Goal: Task Accomplishment & Management: Use online tool/utility

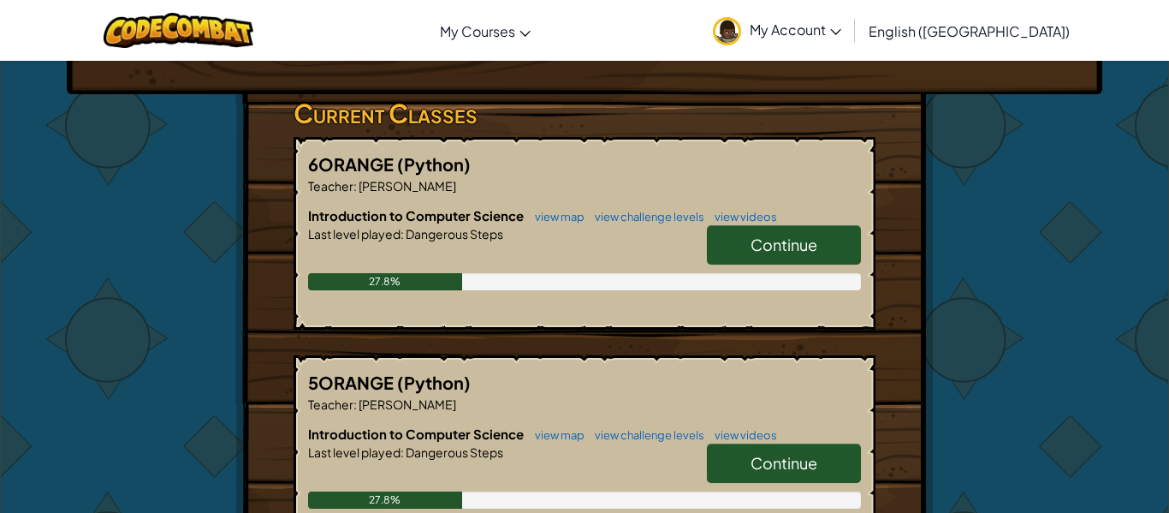
scroll to position [261, 0]
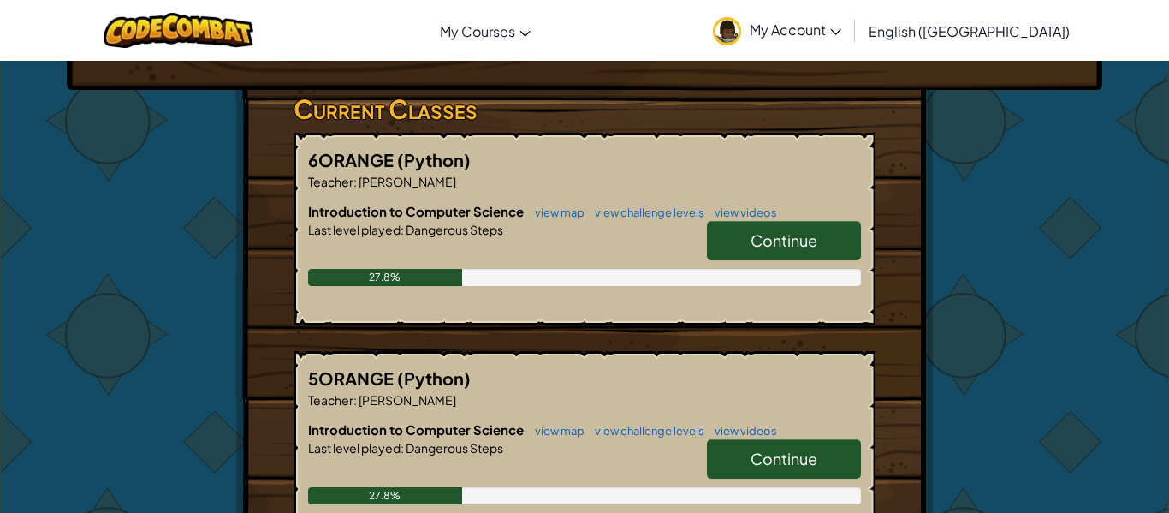
click at [745, 247] on link "Continue" at bounding box center [784, 240] width 154 height 39
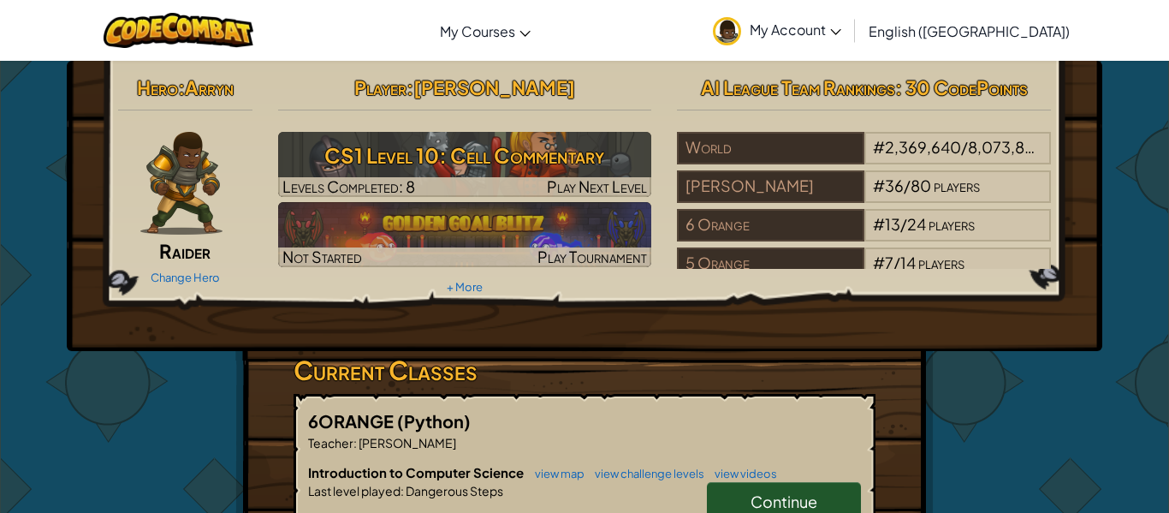
click at [795, 493] on span "Continue" at bounding box center [783, 501] width 67 height 20
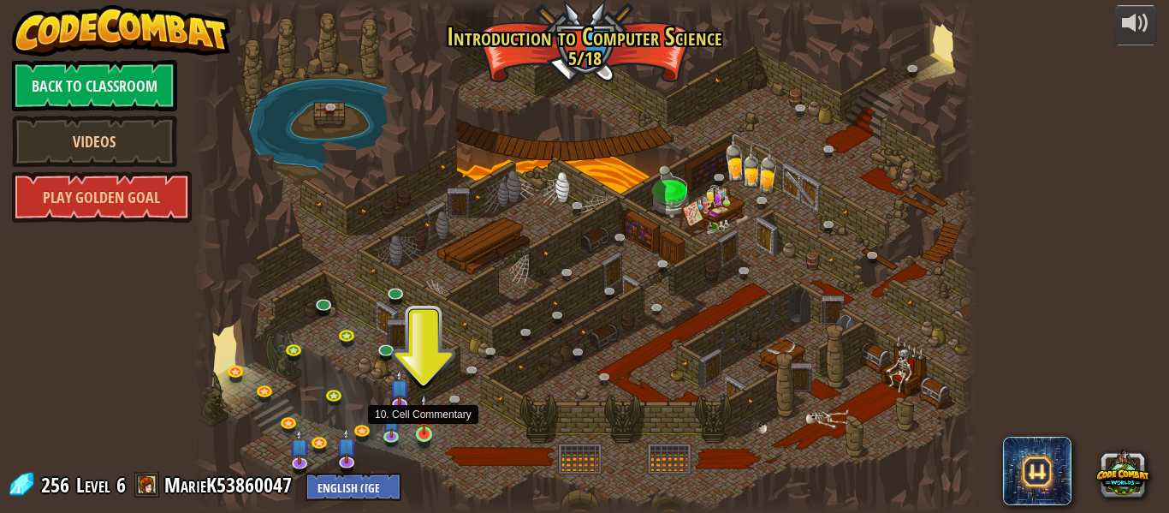
click at [425, 427] on img at bounding box center [424, 414] width 18 height 41
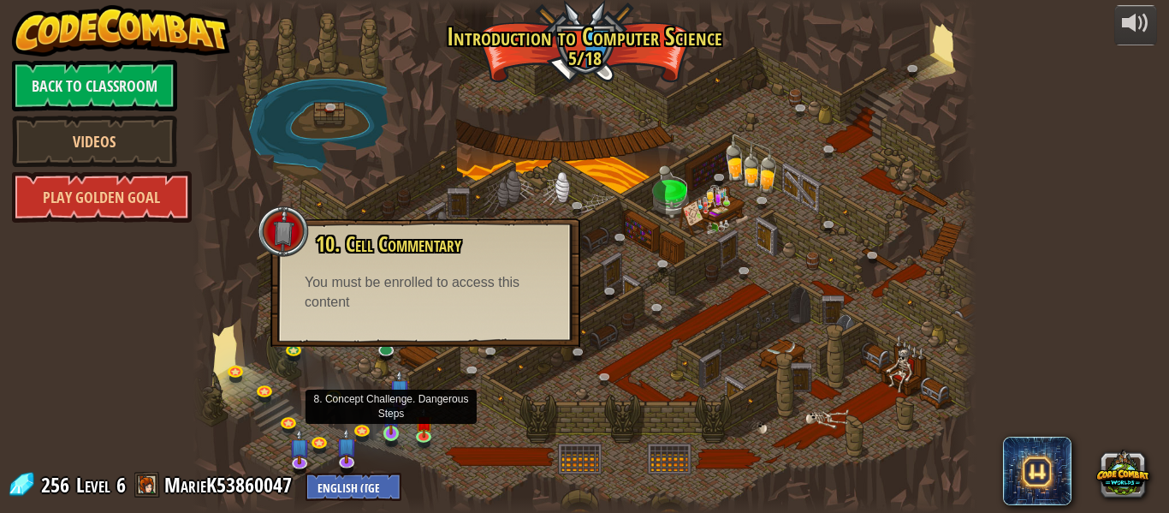
click at [391, 422] on img at bounding box center [391, 414] width 18 height 41
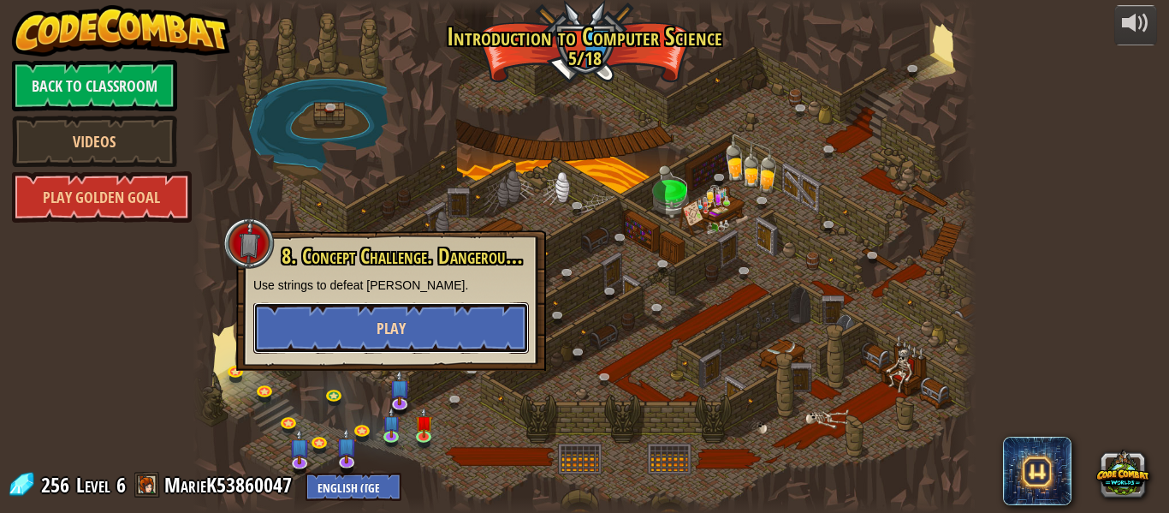
click at [453, 330] on button "Play" at bounding box center [391, 327] width 276 height 51
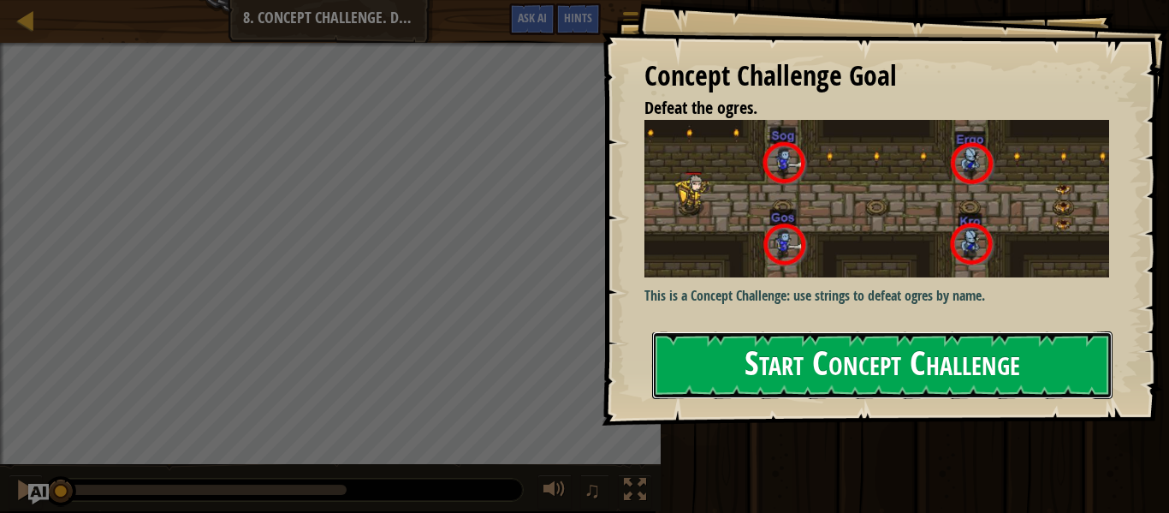
click at [841, 365] on button "Start Concept Challenge" at bounding box center [882, 365] width 460 height 68
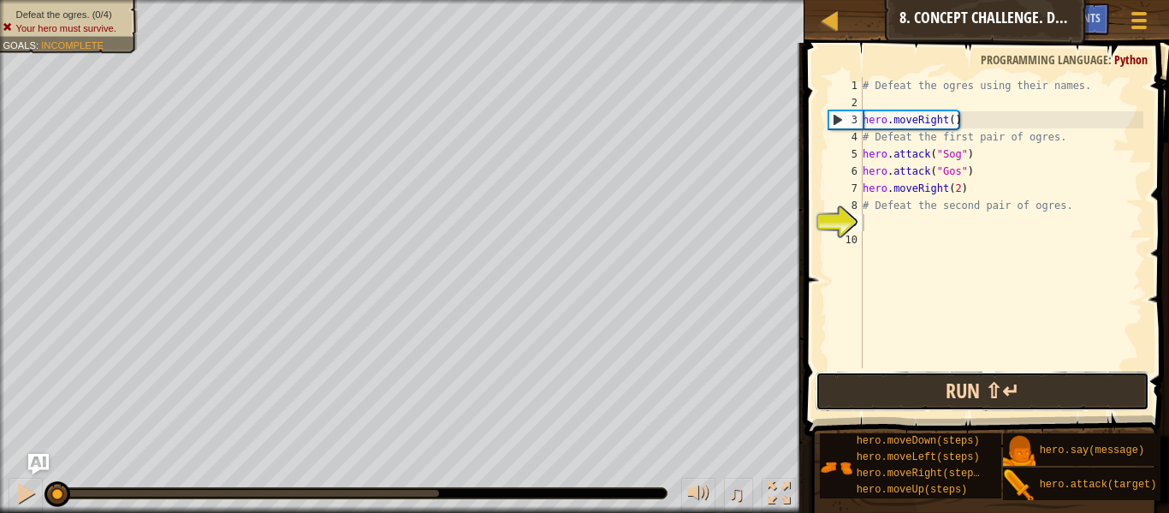
click at [886, 392] on button "Run ⇧↵" at bounding box center [982, 390] width 334 height 39
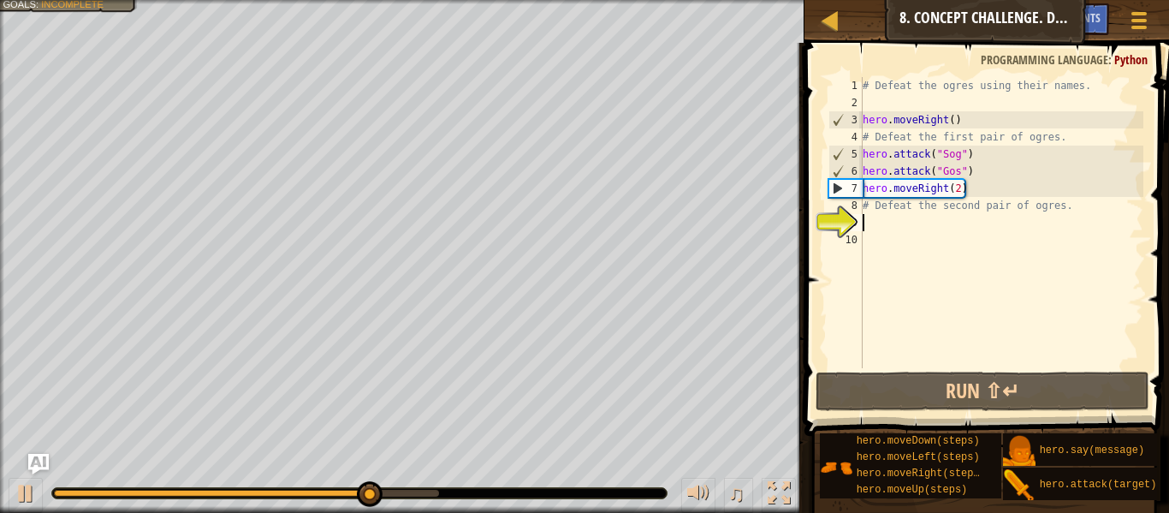
scroll to position [8, 0]
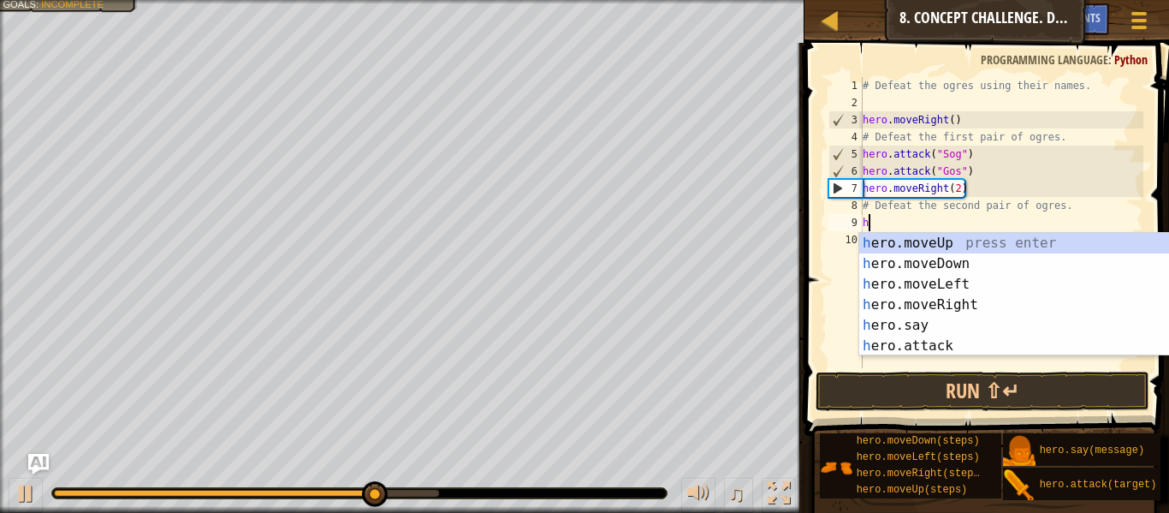
type textarea "he"
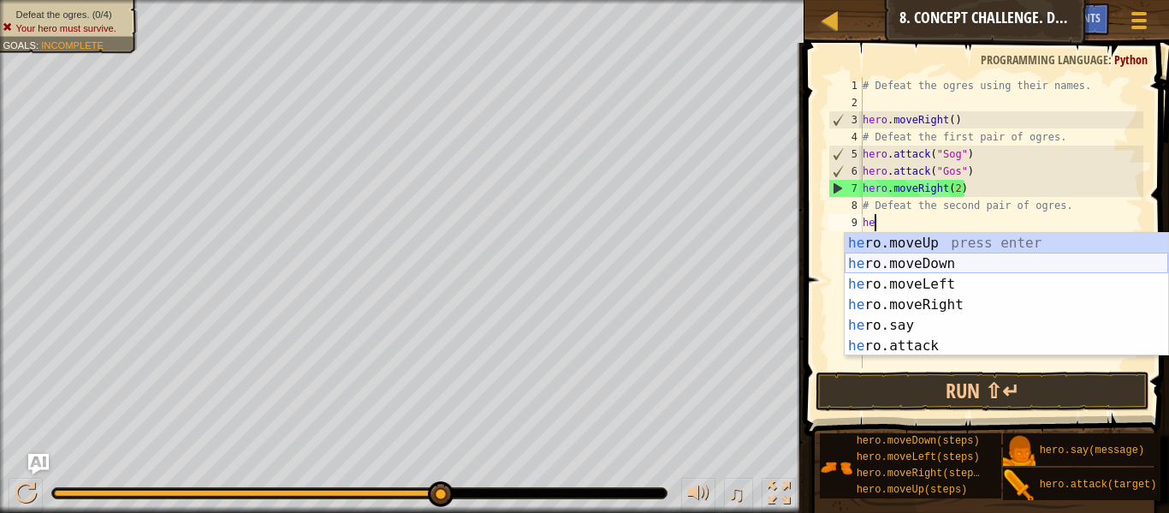
click at [962, 258] on div "he ro.moveUp press enter he ro.moveDown press enter he ro.moveLeft press enter …" at bounding box center [1005, 315] width 323 height 164
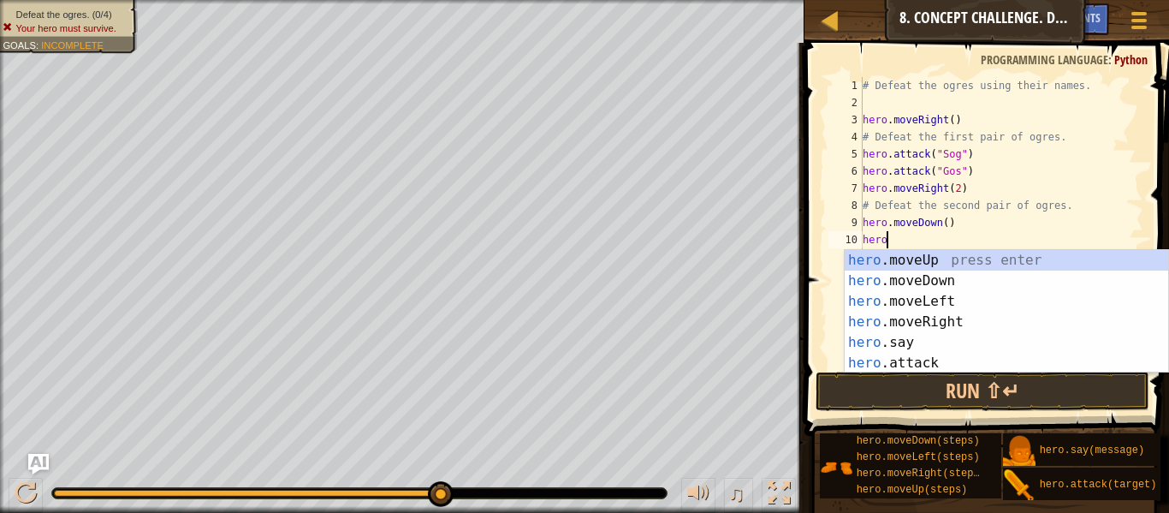
scroll to position [8, 3]
click at [930, 361] on div "hero .moveUp press enter hero .moveDown press enter hero .moveLeft press enter …" at bounding box center [1005, 332] width 323 height 164
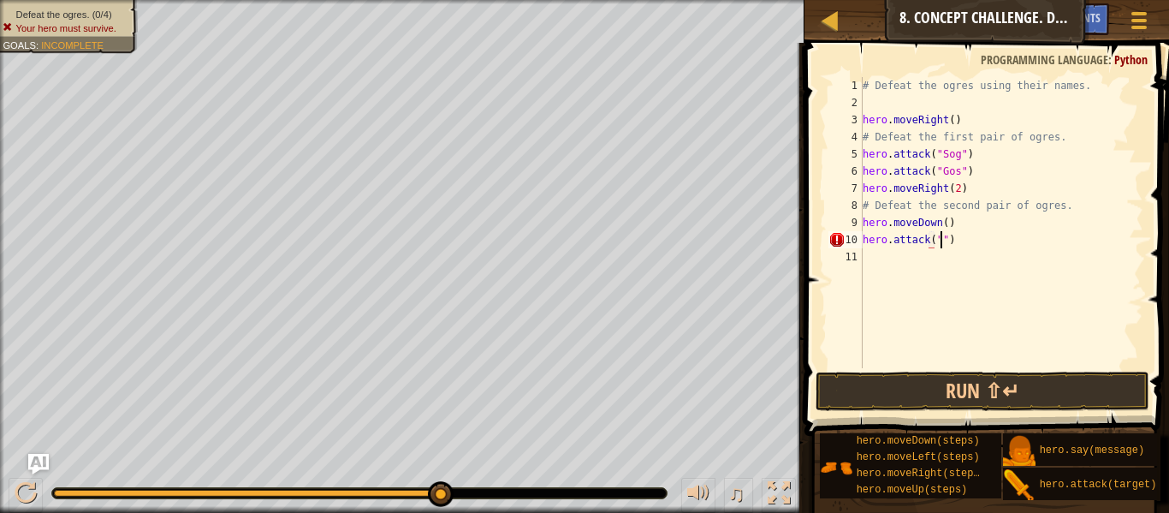
scroll to position [8, 11]
type textarea "hero.attack("Kro")"
click at [926, 262] on div "# Defeat the ogres using their names. hero . moveRight ( ) # Defeat the first p…" at bounding box center [1001, 239] width 284 height 325
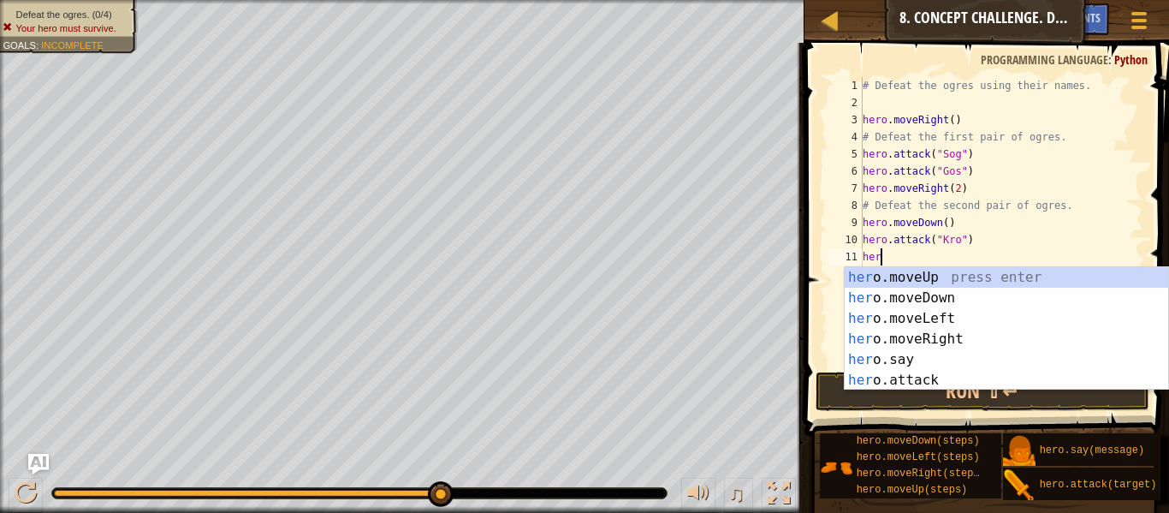
scroll to position [8, 3]
click at [945, 378] on div "hero .moveUp press enter hero .moveDown press enter hero .moveLeft press enter …" at bounding box center [1005, 349] width 323 height 164
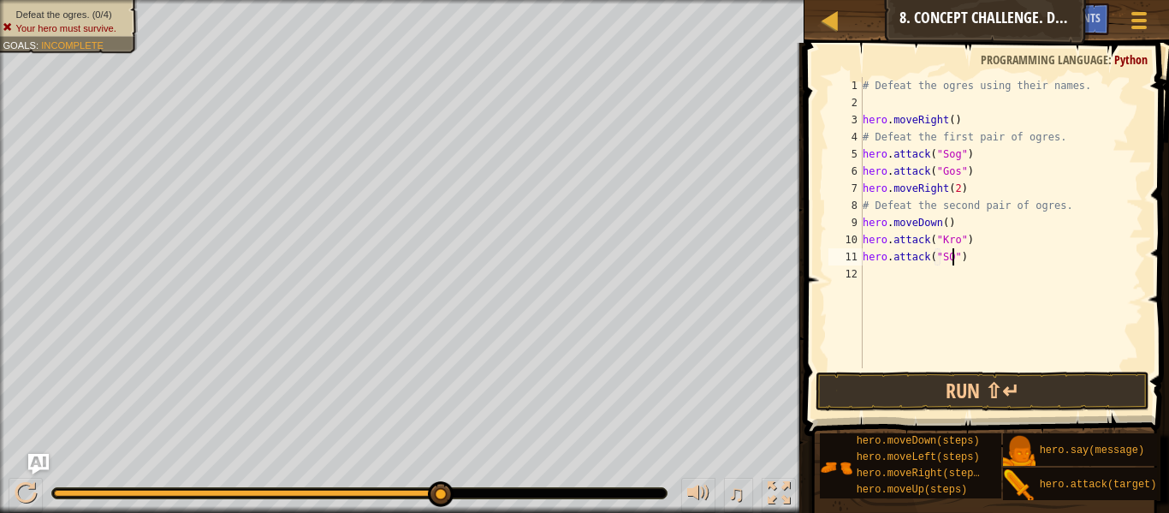
scroll to position [8, 14]
type textarea "hero.attack("Sog")"
click at [880, 303] on div "# Defeat the ogres using their names. hero . moveRight ( ) # Defeat the first p…" at bounding box center [1001, 239] width 284 height 325
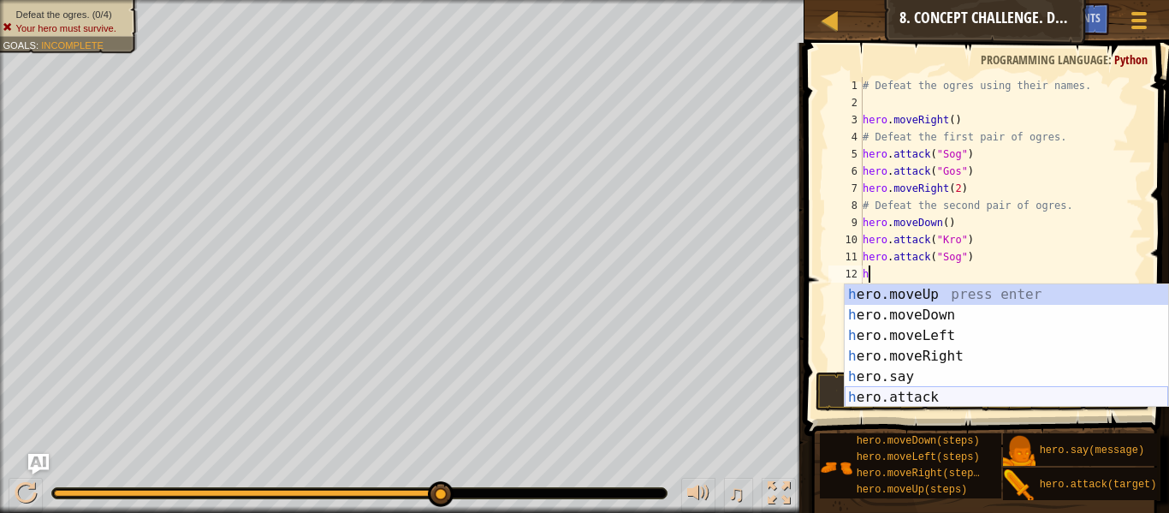
click at [939, 390] on div "h ero.moveUp press enter h ero.moveDown press enter h ero.moveLeft press enter …" at bounding box center [1005, 366] width 323 height 164
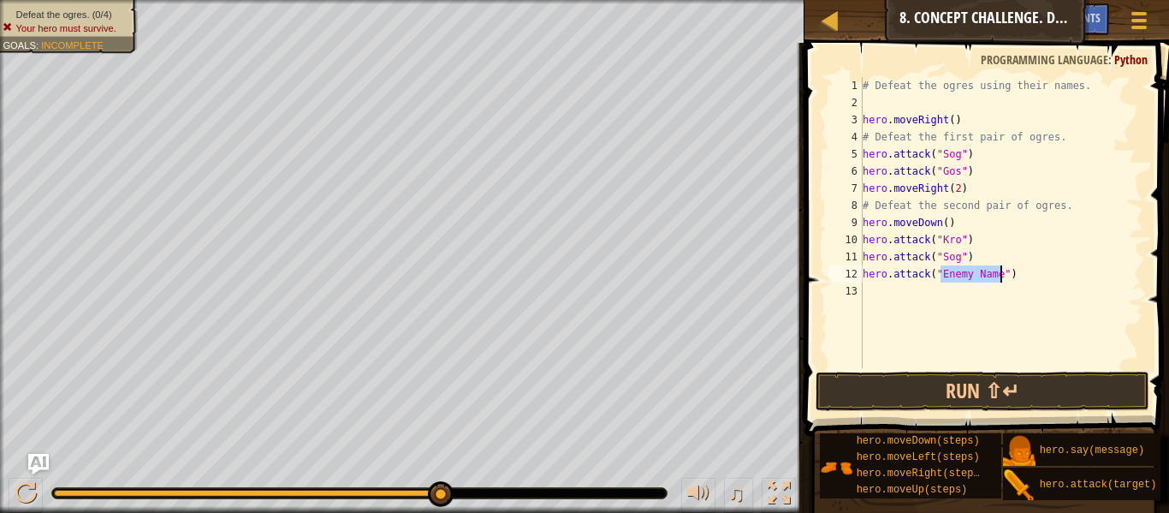
click at [990, 277] on div "# Defeat the ogres using their names. hero . moveRight ( ) # Defeat the first p…" at bounding box center [1001, 222] width 284 height 291
click at [998, 275] on div "# Defeat the ogres using their names. hero . moveRight ( ) # Defeat the first p…" at bounding box center [1001, 239] width 284 height 325
type textarea "hero.attack("Gos")"
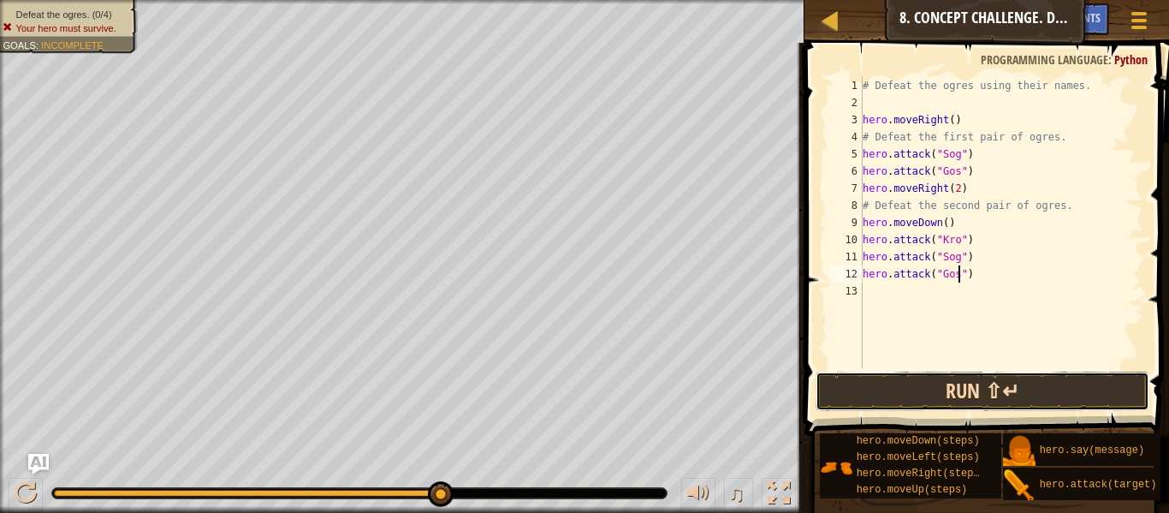
click at [993, 399] on button "Run ⇧↵" at bounding box center [982, 390] width 334 height 39
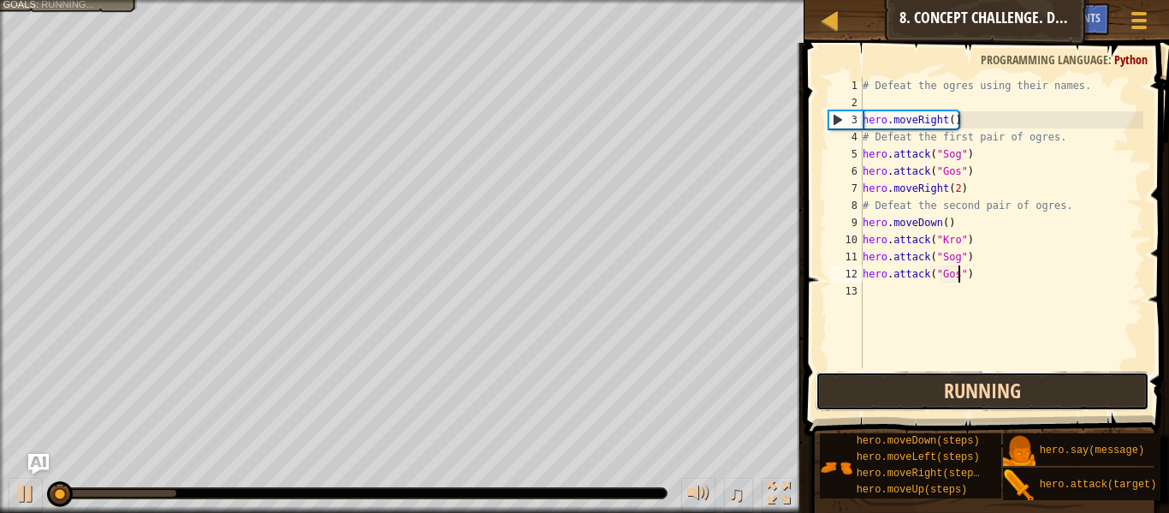
click at [991, 390] on button "Running" at bounding box center [982, 390] width 334 height 39
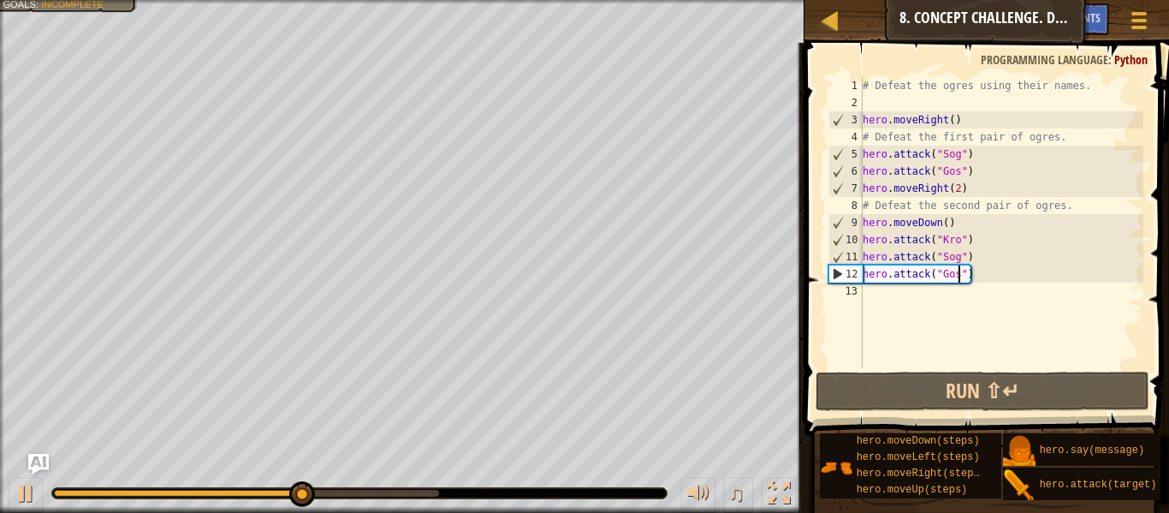
click at [916, 320] on div "# Defeat the ogres using their names. hero . moveRight ( ) # Defeat the first p…" at bounding box center [1001, 239] width 284 height 325
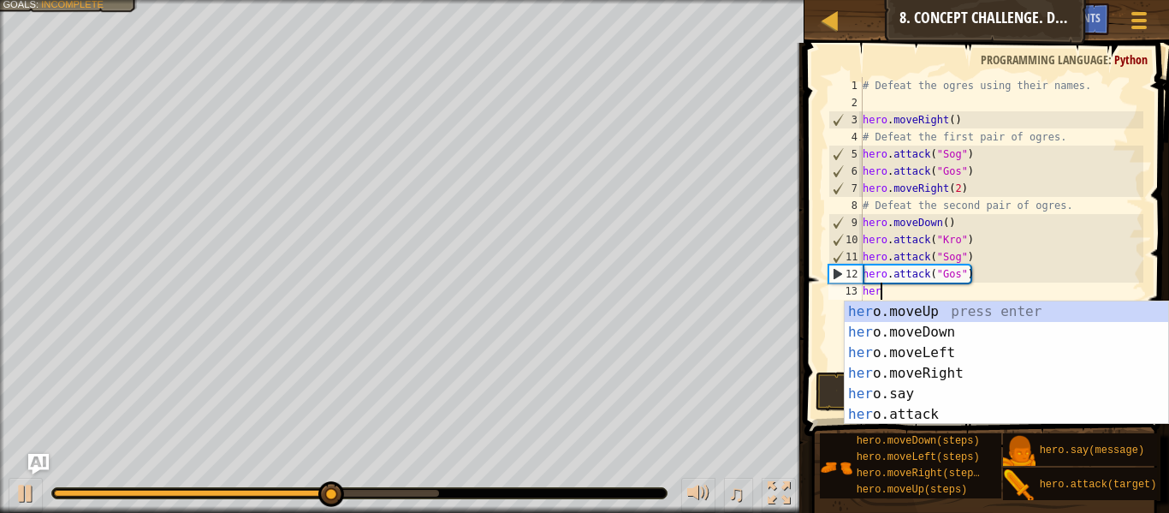
scroll to position [8, 3]
click at [937, 406] on div "hero .moveUp press enter hero .moveDown press enter hero .moveLeft press enter …" at bounding box center [1005, 383] width 323 height 164
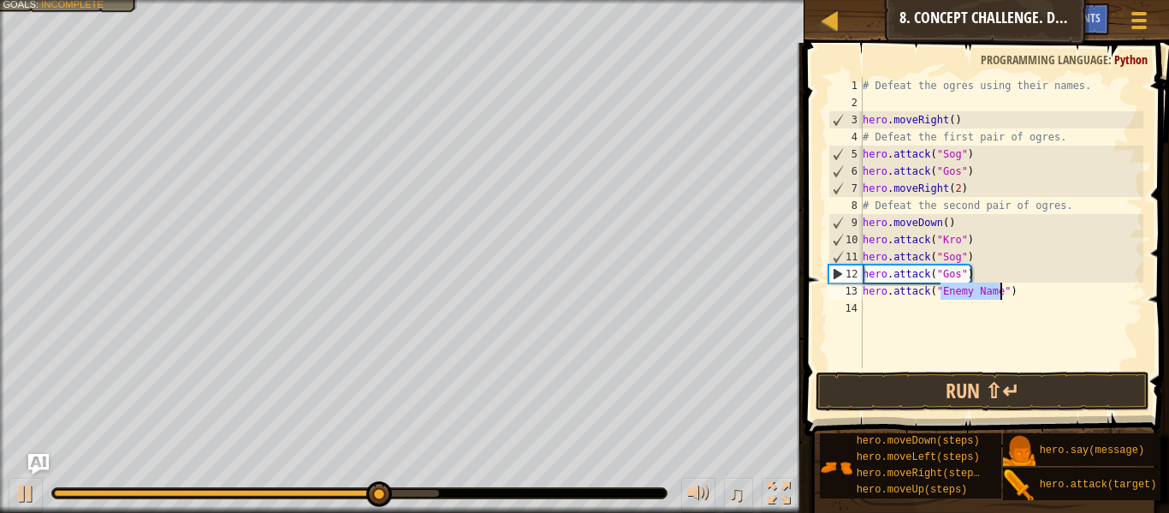
click at [985, 284] on div "# Defeat the ogres using their names. hero . moveRight ( ) # Defeat the first p…" at bounding box center [1001, 222] width 284 height 291
click at [1001, 289] on div "# Defeat the ogres using their names. hero . moveRight ( ) # Defeat the first p…" at bounding box center [1001, 239] width 284 height 325
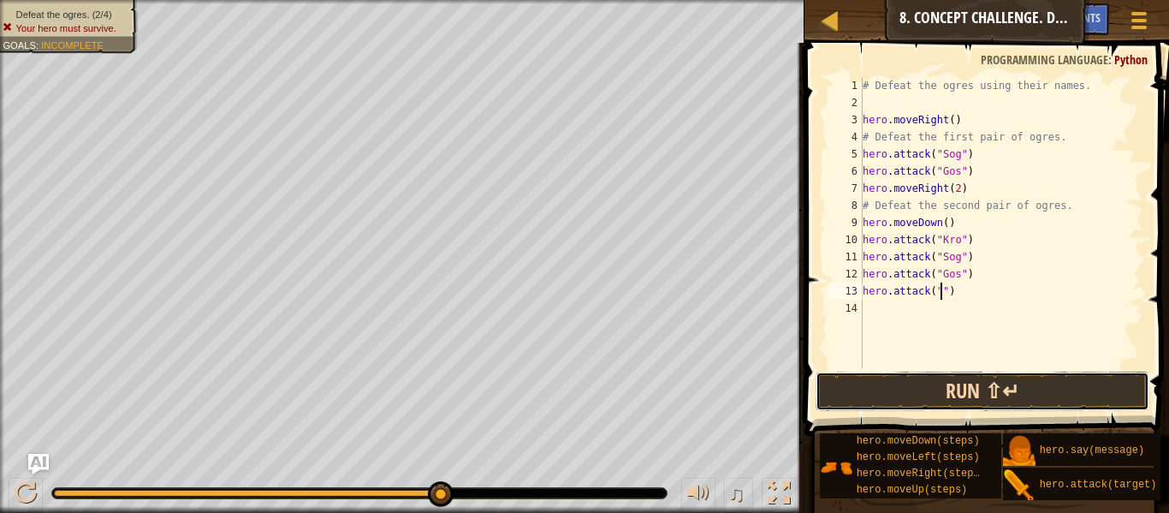
click at [957, 391] on button "Run ⇧↵" at bounding box center [982, 390] width 334 height 39
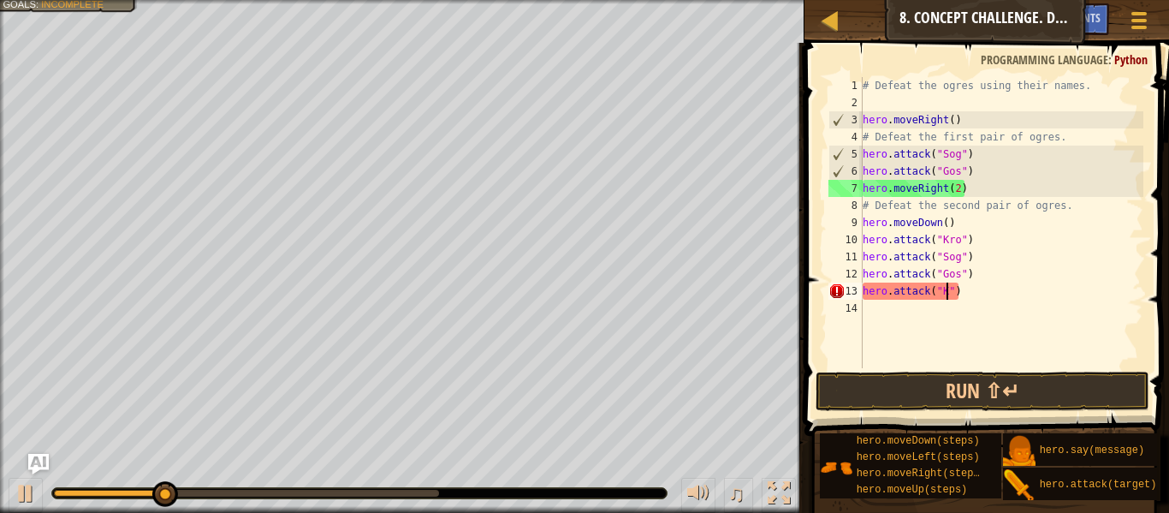
scroll to position [8, 13]
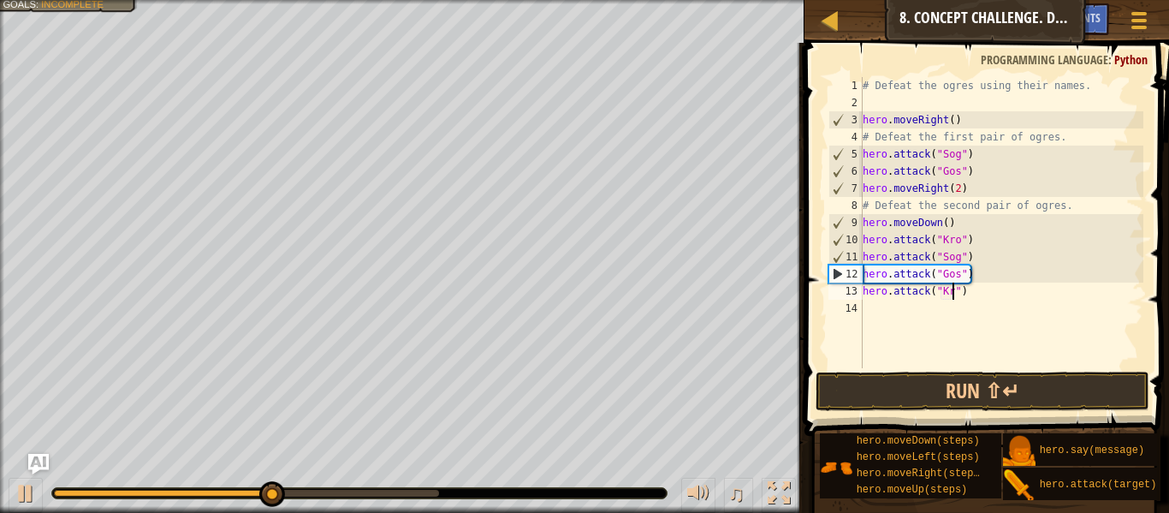
type textarea "hero.attack("Kro")"
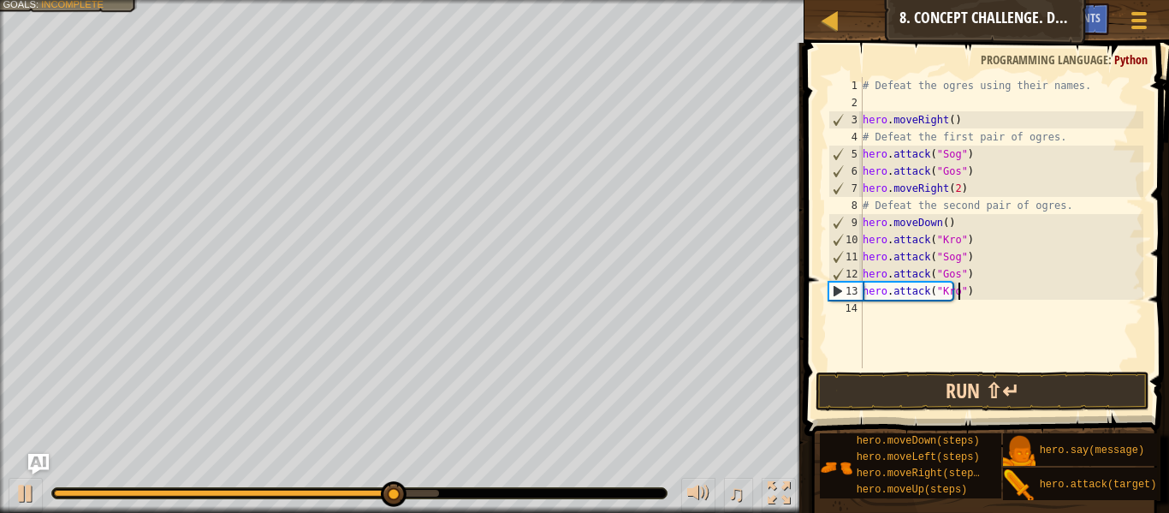
scroll to position [8, 0]
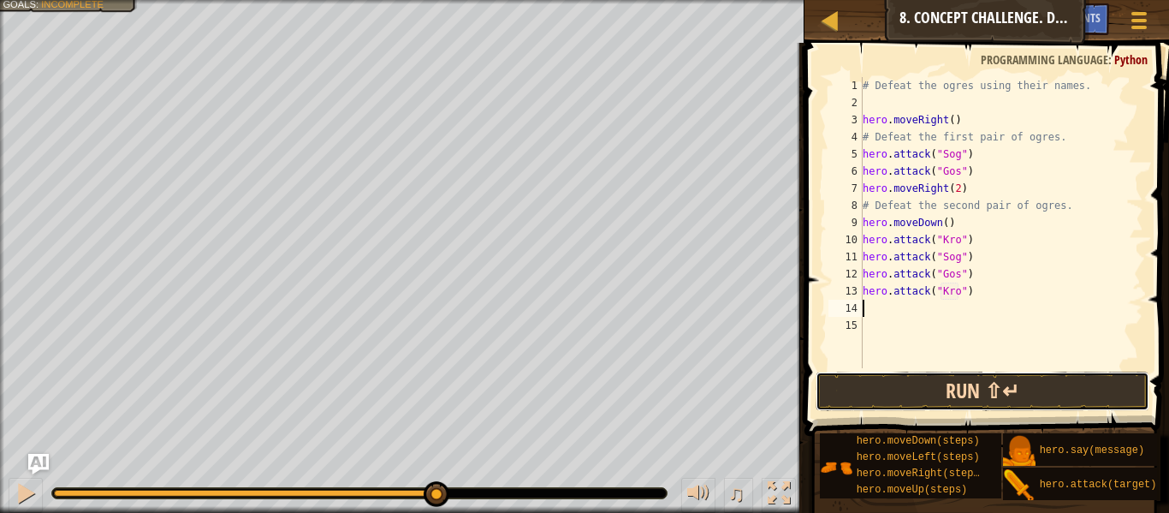
click at [1008, 387] on button "Run ⇧↵" at bounding box center [982, 390] width 334 height 39
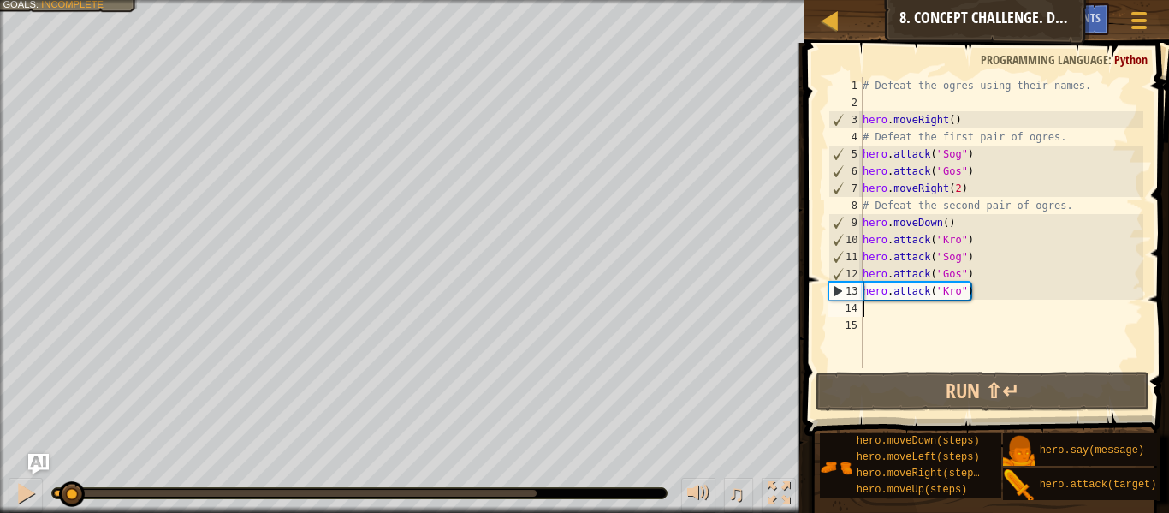
drag, startPoint x: 471, startPoint y: 498, endPoint x: 37, endPoint y: 515, distance: 434.1
click at [37, 0] on html "Map Introduction to Computer Science 8. Concept Challenge. Dangerous Steps Game…" at bounding box center [584, 0] width 1169 height 0
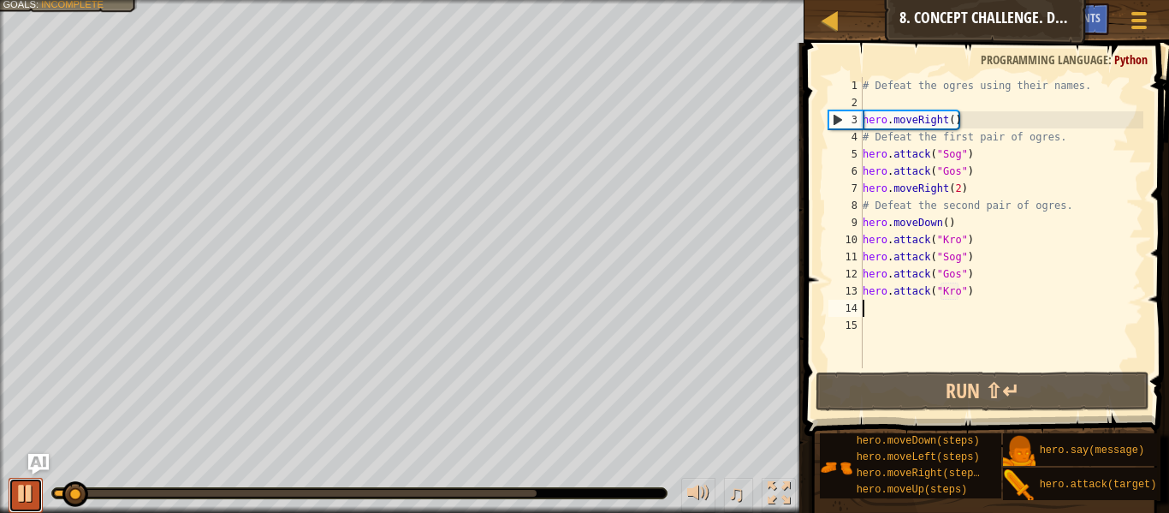
click at [25, 493] on div at bounding box center [26, 493] width 22 height 22
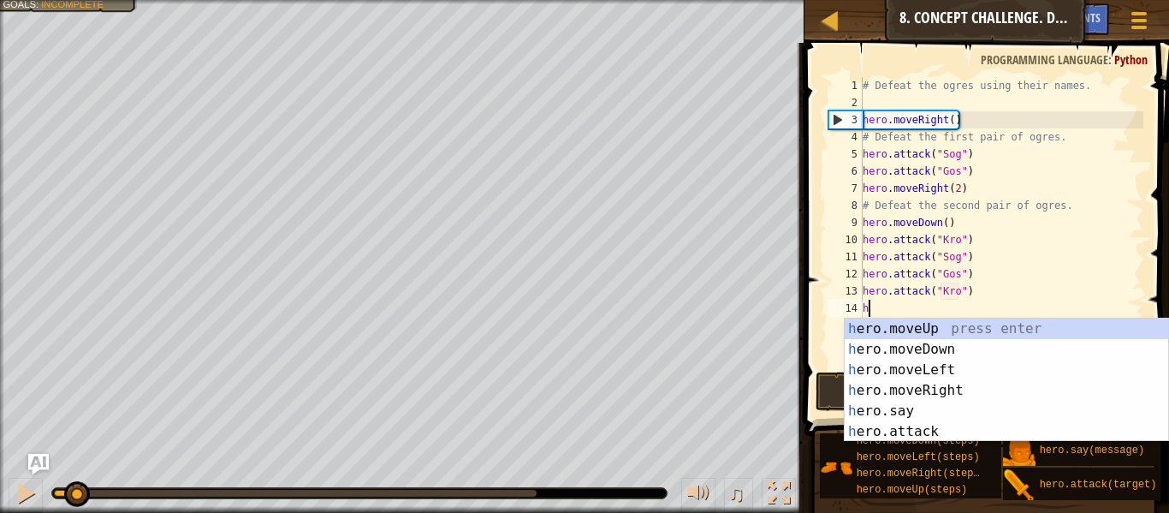
scroll to position [8, 1]
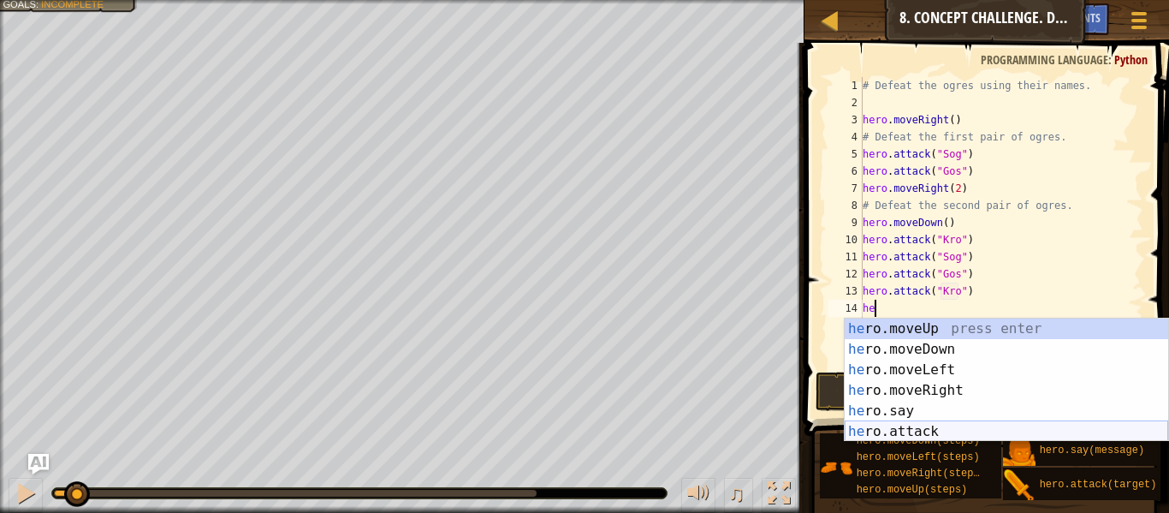
click at [915, 426] on div "he ro.moveUp press enter he ro.moveDown press enter he ro.moveLeft press enter …" at bounding box center [1005, 400] width 323 height 164
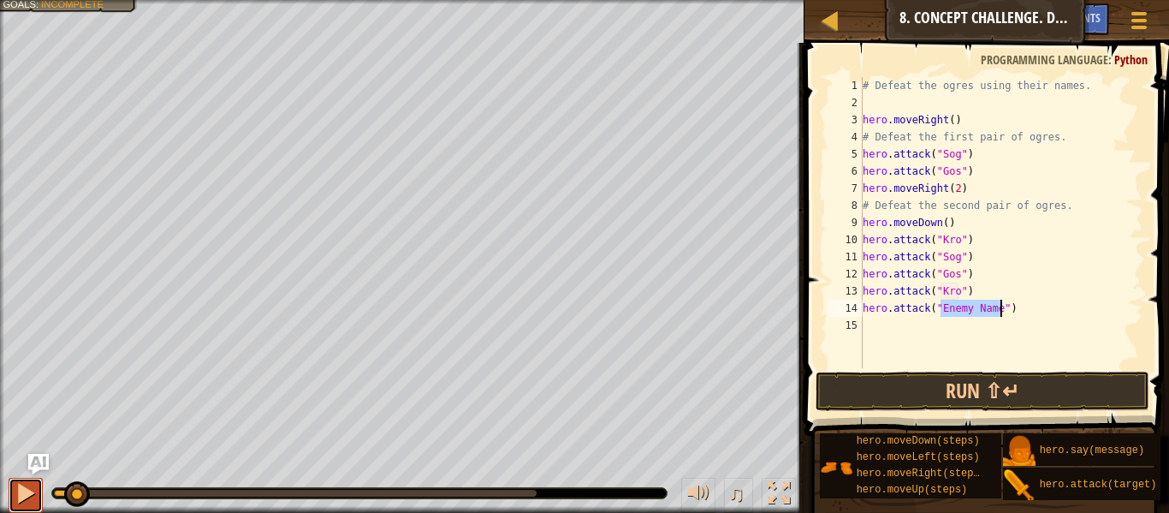
click at [23, 487] on div at bounding box center [26, 493] width 22 height 22
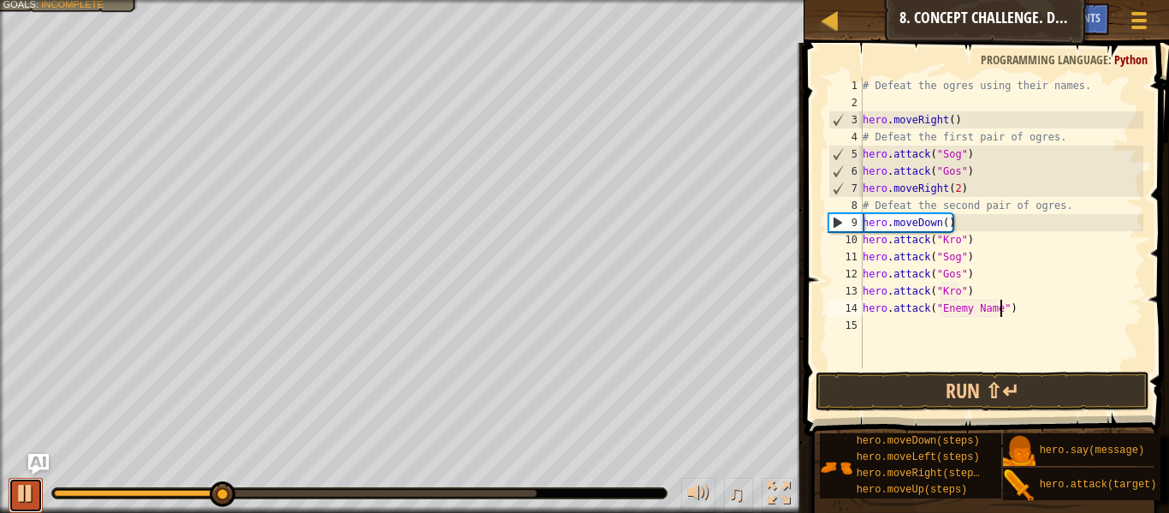
click at [18, 490] on div at bounding box center [26, 493] width 22 height 22
click at [999, 312] on div "# Defeat the ogres using their names. hero . moveRight ( ) # Defeat the first p…" at bounding box center [1001, 239] width 284 height 325
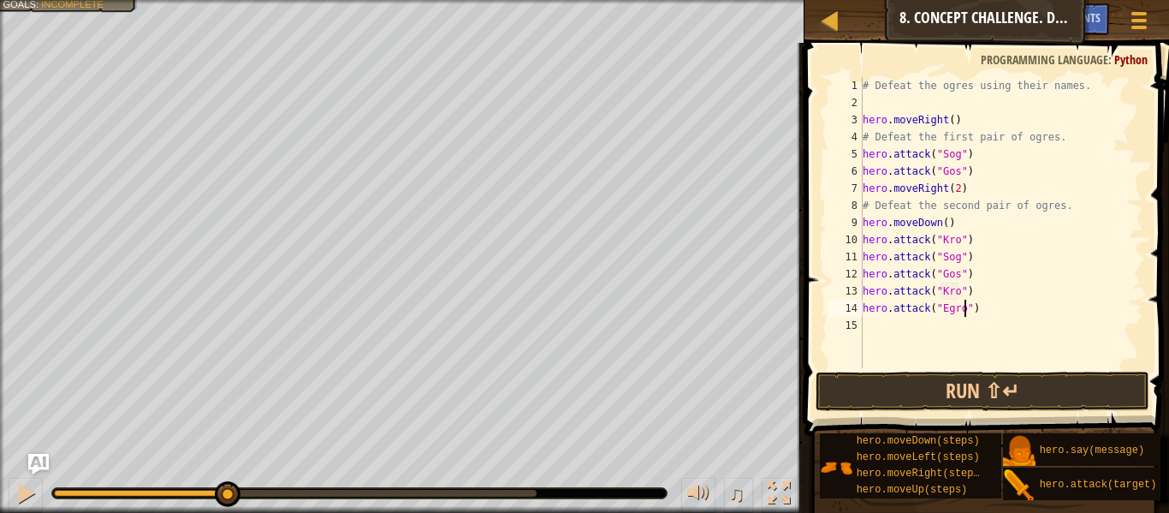
scroll to position [8, 15]
click at [1078, 387] on button "Run ⇧↵" at bounding box center [982, 390] width 334 height 39
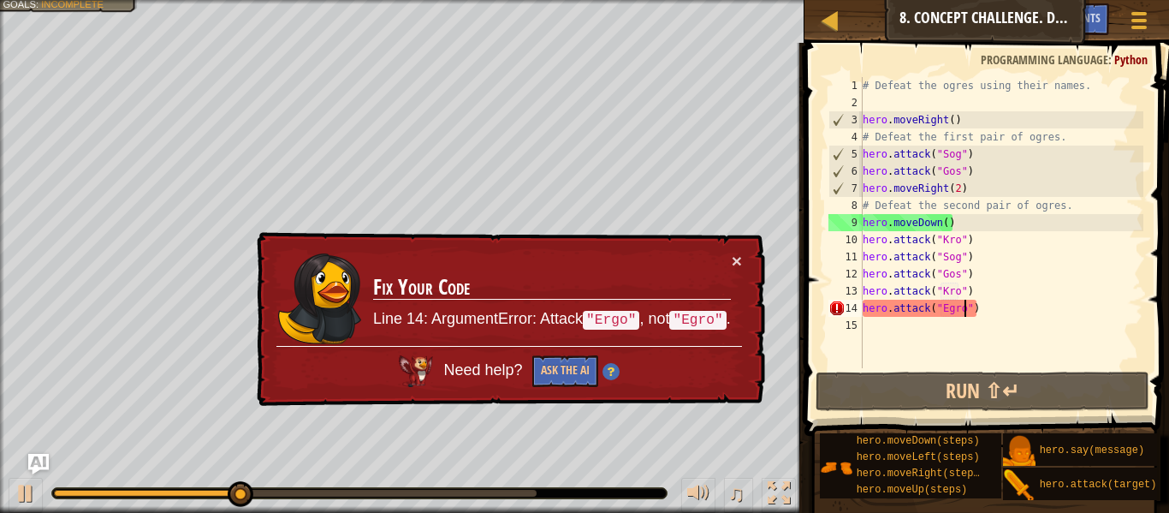
click at [750, 248] on div "× Fix Your Code Line 14: ArgumentError: Attack "Ergo" , not "Egro" . Need help?…" at bounding box center [509, 319] width 512 height 175
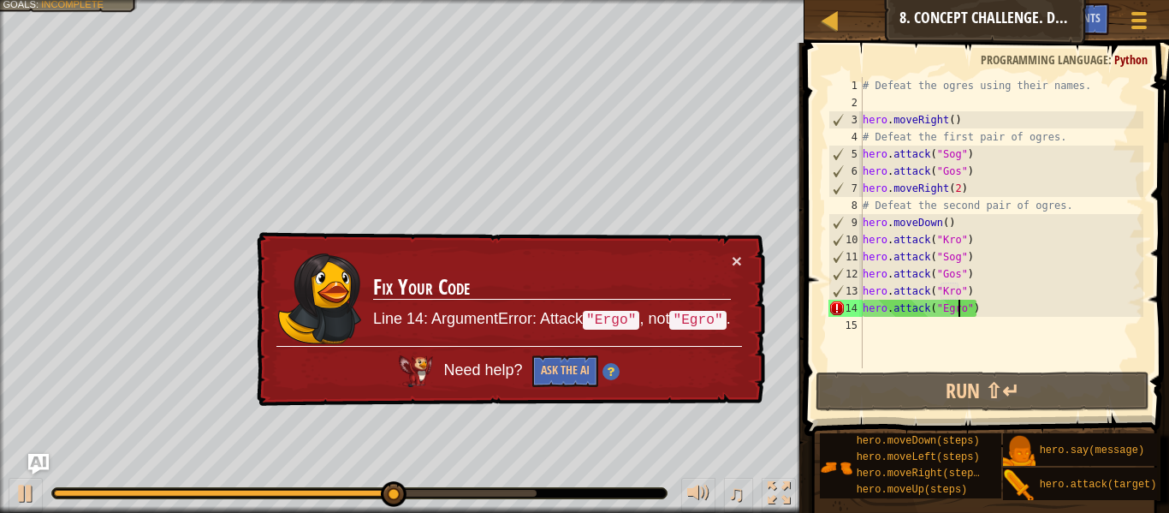
click at [958, 306] on div "# Defeat the ogres using their names. hero . moveRight ( ) # Defeat the first p…" at bounding box center [1001, 239] width 284 height 325
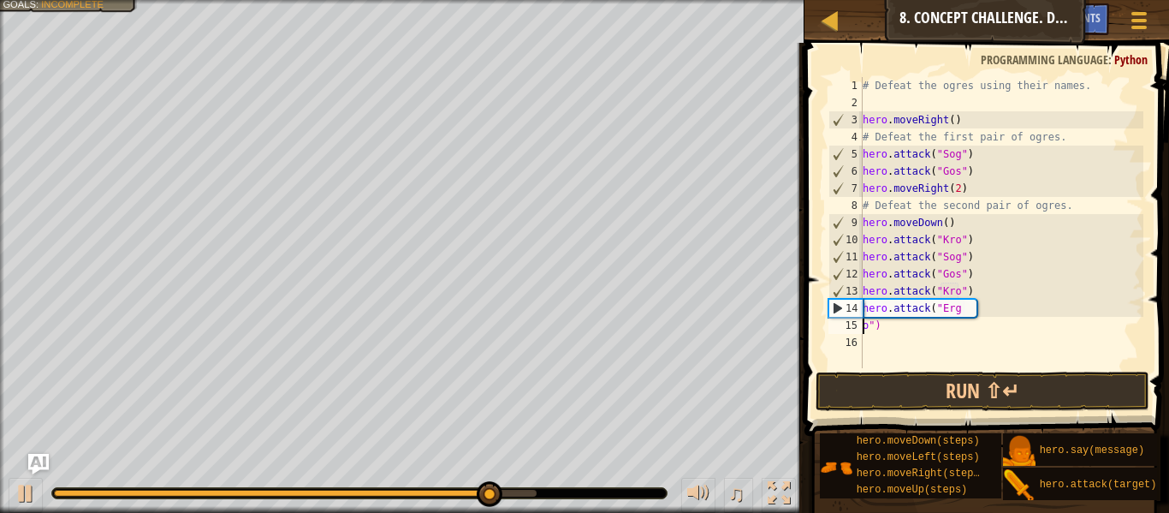
scroll to position [8, 2]
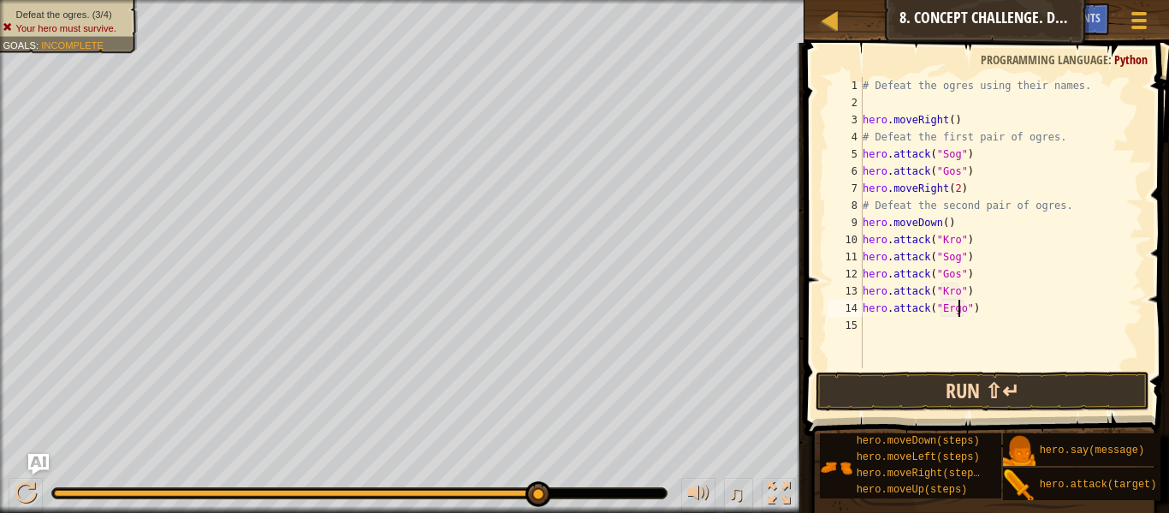
type textarea "hero.attack("Ergo")"
click at [960, 384] on button "Run ⇧↵" at bounding box center [982, 390] width 334 height 39
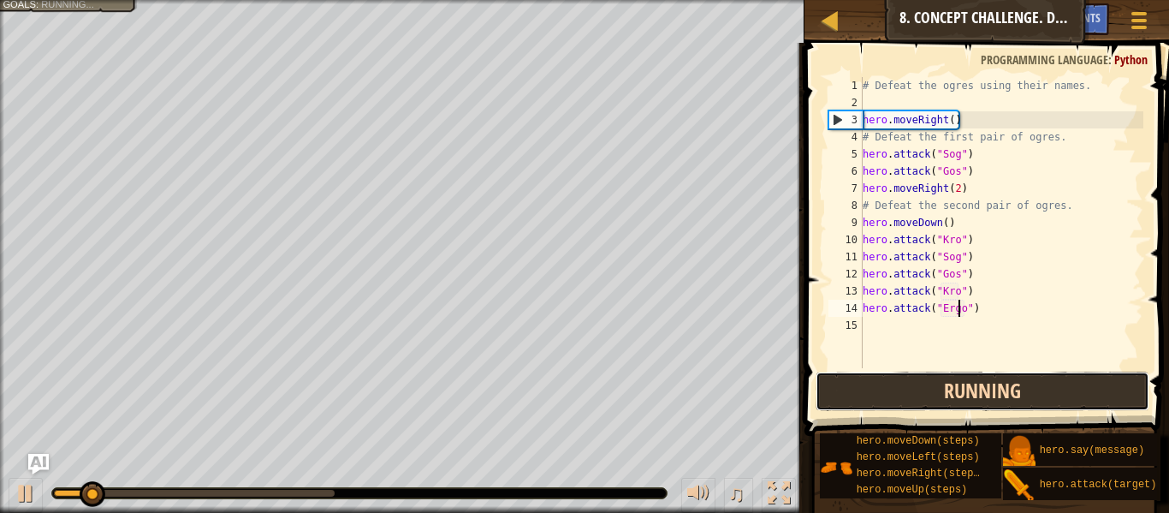
click at [959, 396] on button "Running" at bounding box center [982, 390] width 334 height 39
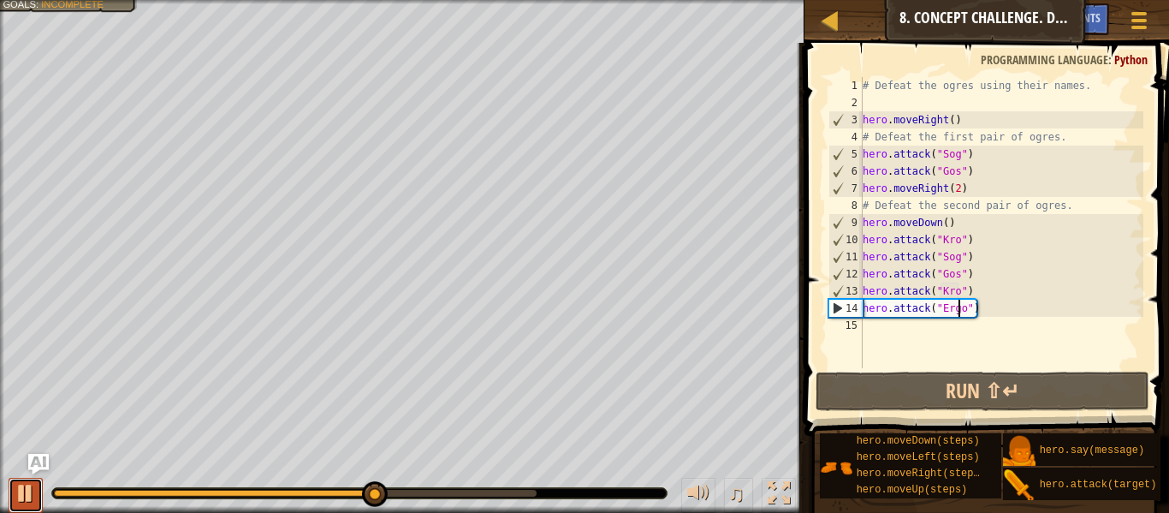
click at [24, 489] on div at bounding box center [26, 493] width 22 height 22
click at [885, 334] on div "# Defeat the ogres using their names. hero . moveRight ( ) # Defeat the first p…" at bounding box center [1001, 239] width 284 height 325
